Goal: Task Accomplishment & Management: Manage account settings

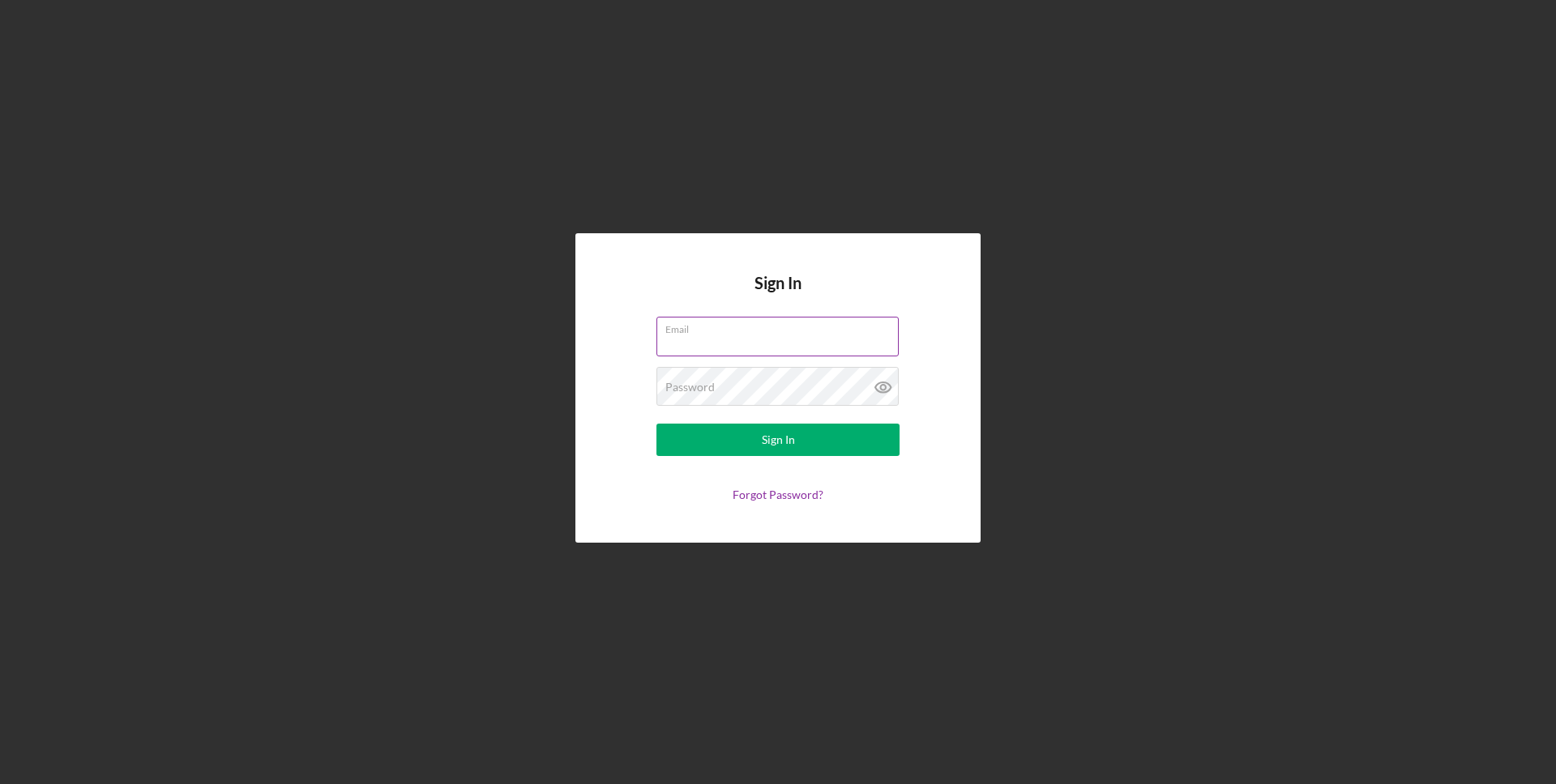
click at [792, 341] on input "Email" at bounding box center [777, 336] width 242 height 39
type input "[EMAIL_ADDRESS][DOMAIN_NAME]"
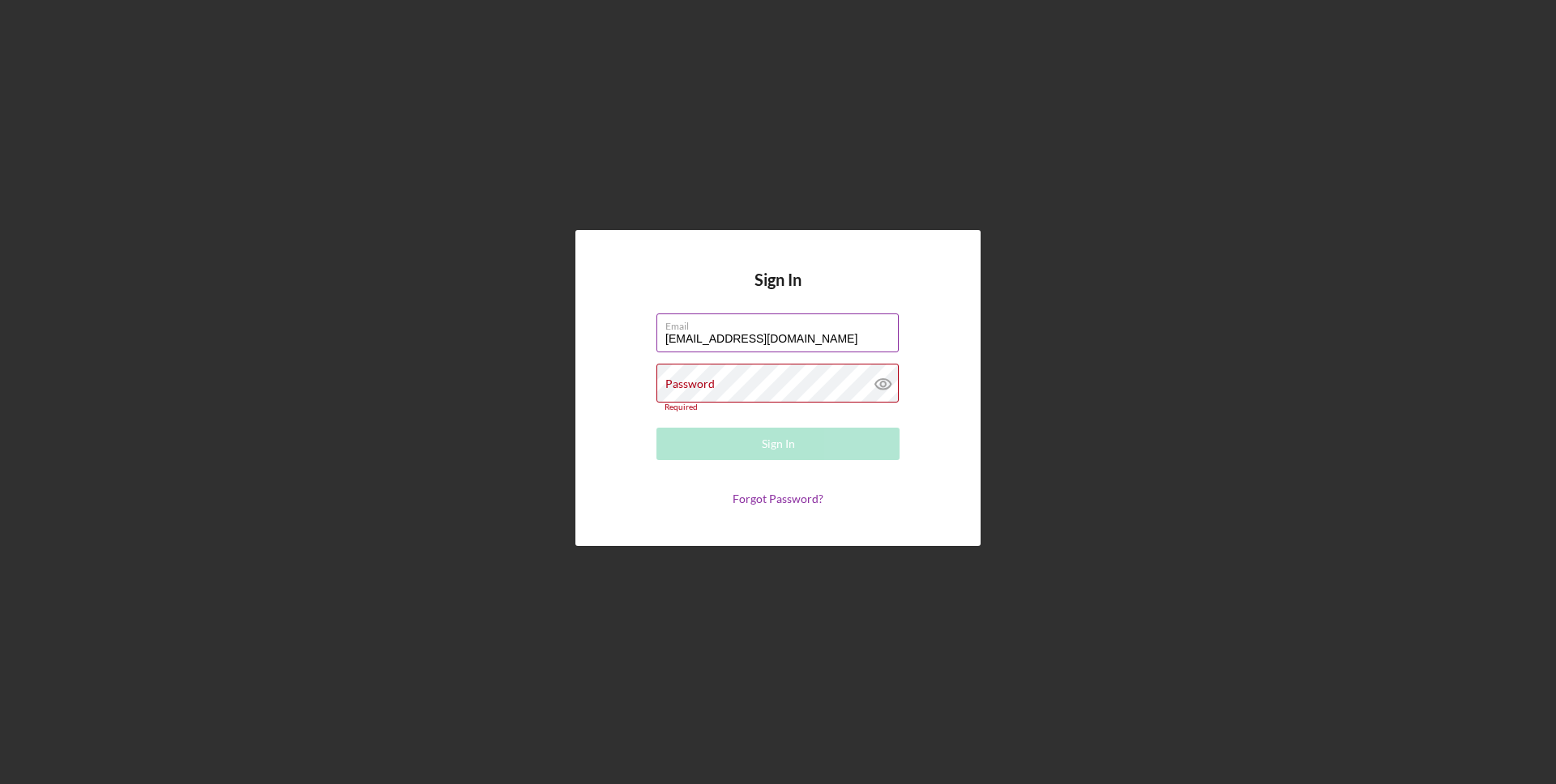
click at [806, 351] on input "[EMAIL_ADDRESS][DOMAIN_NAME]" at bounding box center [777, 333] width 242 height 39
click at [833, 336] on input "[EMAIL_ADDRESS][DOMAIN_NAME]" at bounding box center [777, 333] width 242 height 39
drag, startPoint x: 833, startPoint y: 336, endPoint x: 626, endPoint y: 336, distance: 207.0
click at [626, 336] on form "Email [EMAIL_ADDRESS][DOMAIN_NAME] Password Required Sign In Forgot Password?" at bounding box center [778, 410] width 324 height 193
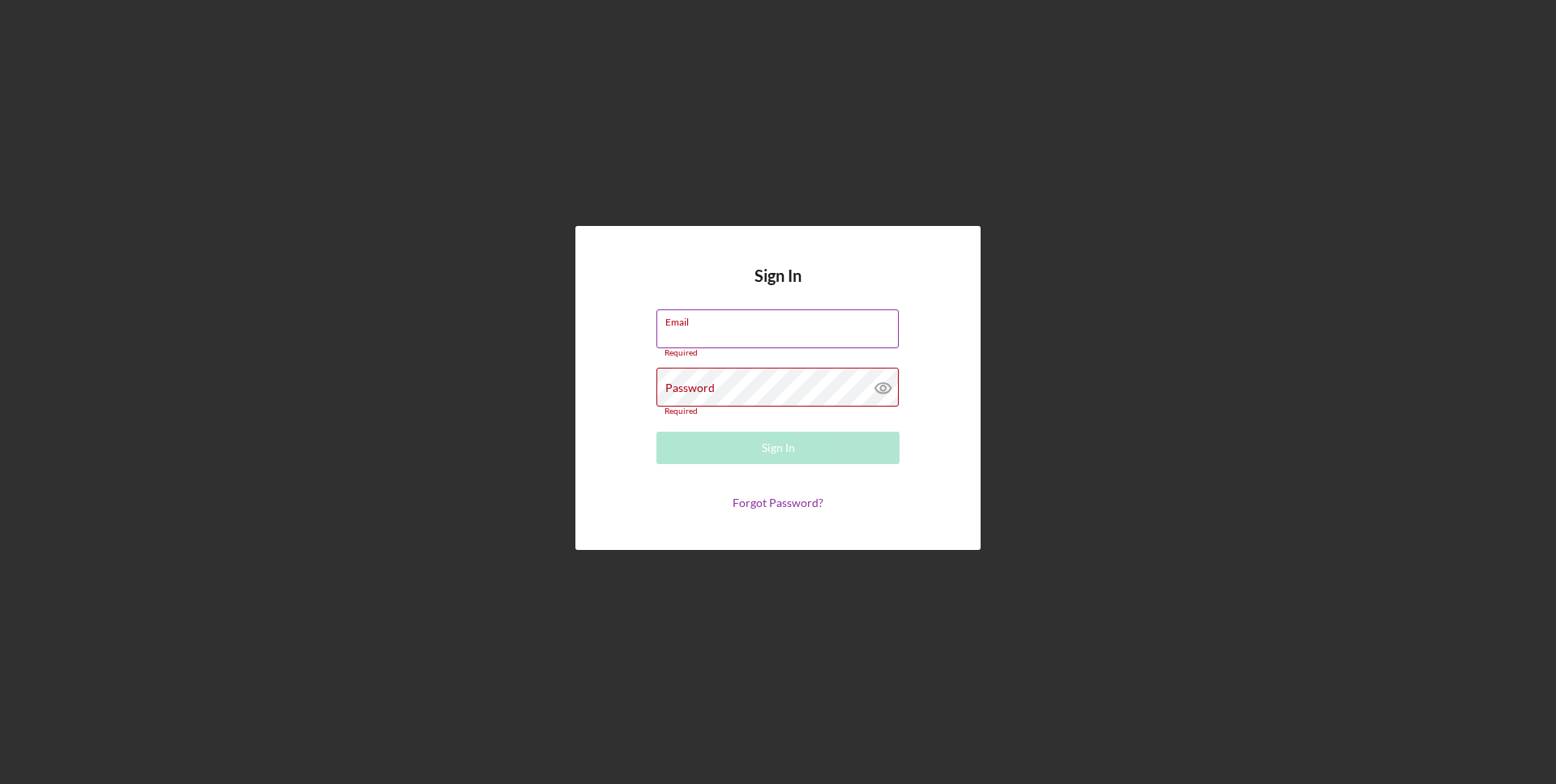
click at [728, 329] on input "Email" at bounding box center [777, 329] width 242 height 39
type input "[EMAIL_ADDRESS][DOMAIN_NAME]"
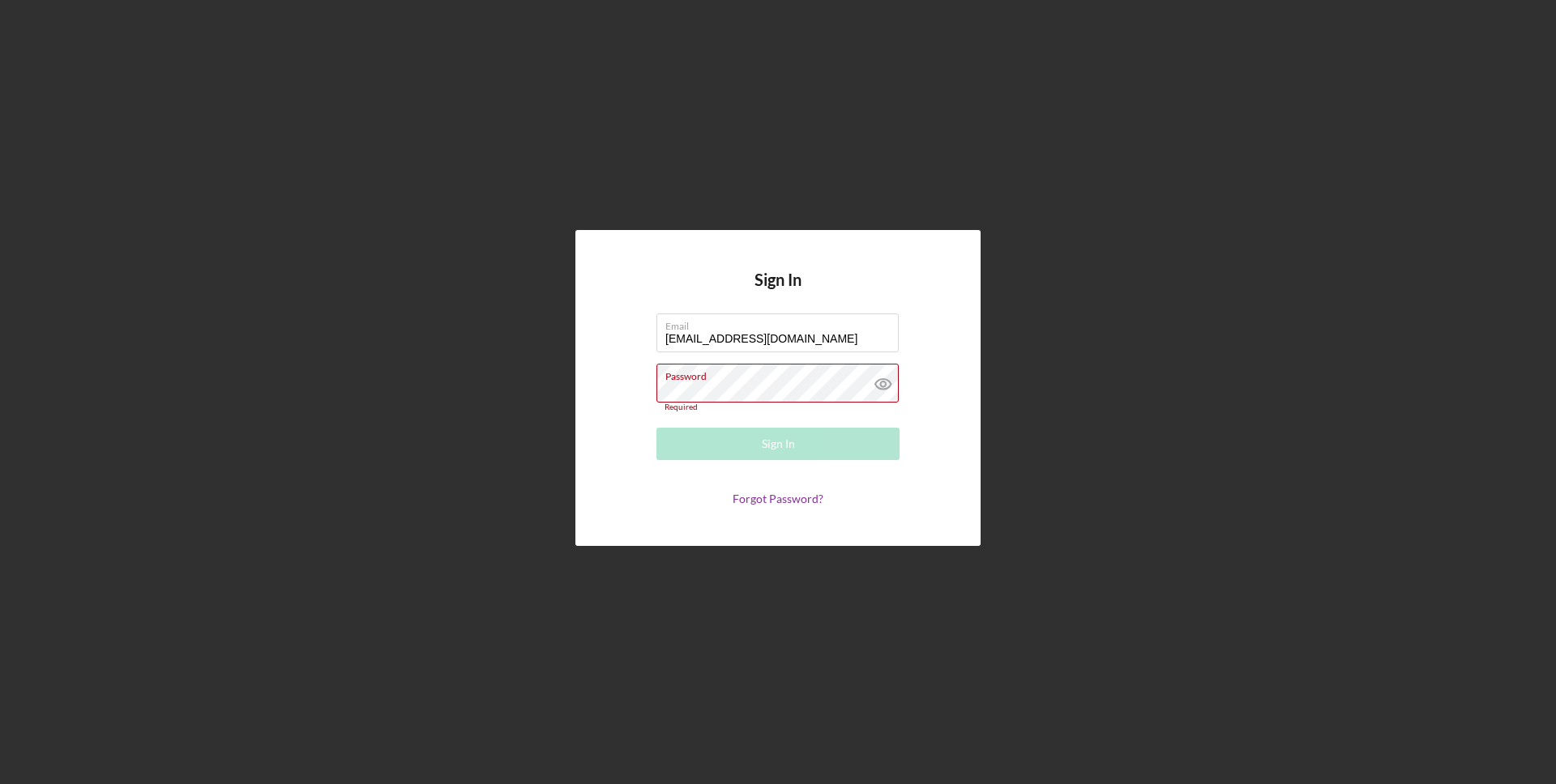
click at [746, 383] on div "Password Required" at bounding box center [778, 388] width 243 height 48
click at [770, 320] on label "Email" at bounding box center [781, 323] width 233 height 18
click at [770, 320] on input "[EMAIL_ADDRESS][DOMAIN_NAME]" at bounding box center [777, 333] width 242 height 39
drag, startPoint x: 821, startPoint y: 329, endPoint x: 467, endPoint y: 323, distance: 354.1
click at [467, 323] on div "Sign In Email [EMAIL_ADDRESS][DOMAIN_NAME] Password Required Sign In Forgot Pas…" at bounding box center [778, 388] width 1539 height 777
